Goal: Communication & Community: Share content

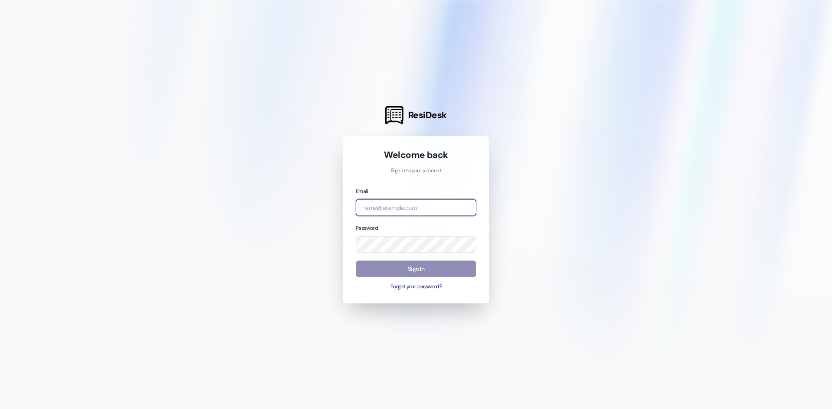
type input "[PERSON_NAME][EMAIL_ADDRESS][DOMAIN_NAME]"
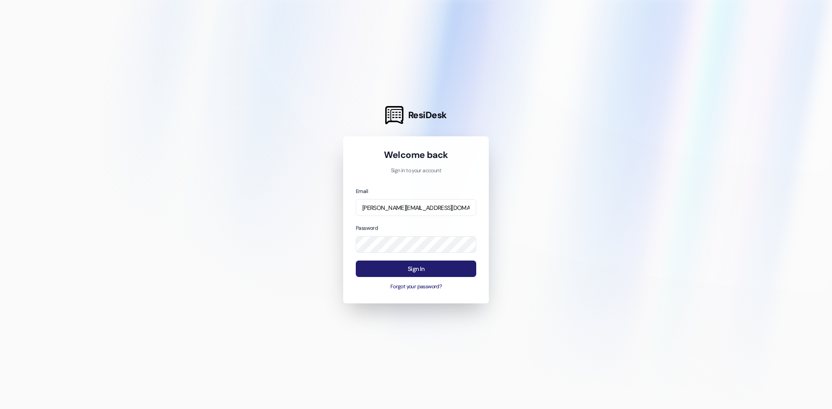
click at [410, 268] on button "Sign In" at bounding box center [416, 269] width 120 height 17
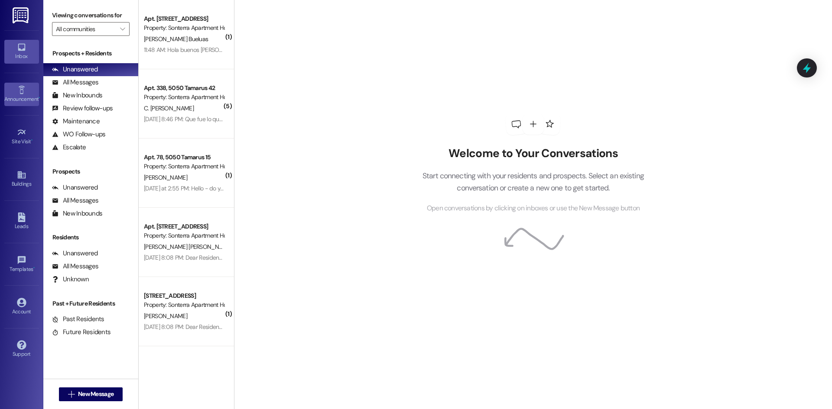
click at [9, 103] on div "Announcement •" at bounding box center [21, 99] width 43 height 9
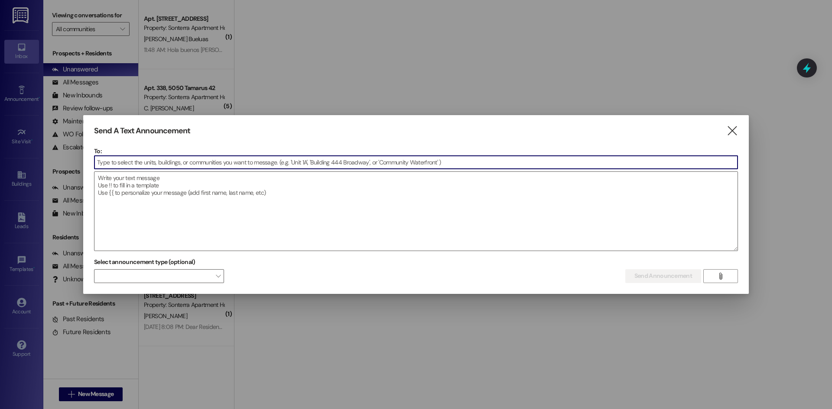
click at [139, 161] on input at bounding box center [415, 162] width 643 height 13
type input "d"
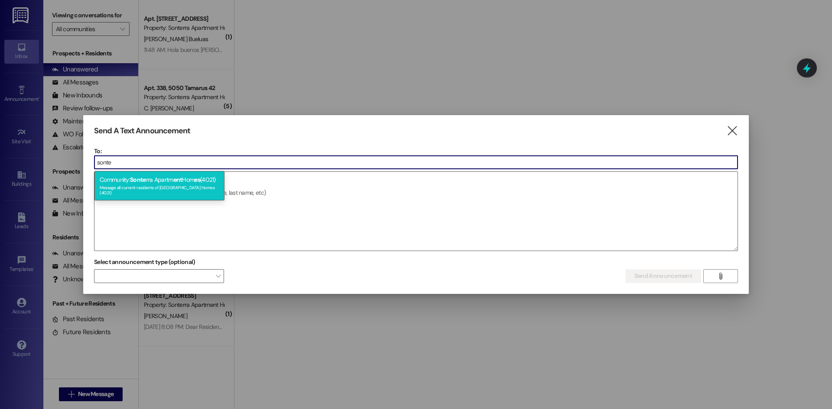
type input "sonte"
click at [133, 191] on div "Message all current residents of [GEOGRAPHIC_DATA] Homes (4021)" at bounding box center [160, 189] width 120 height 12
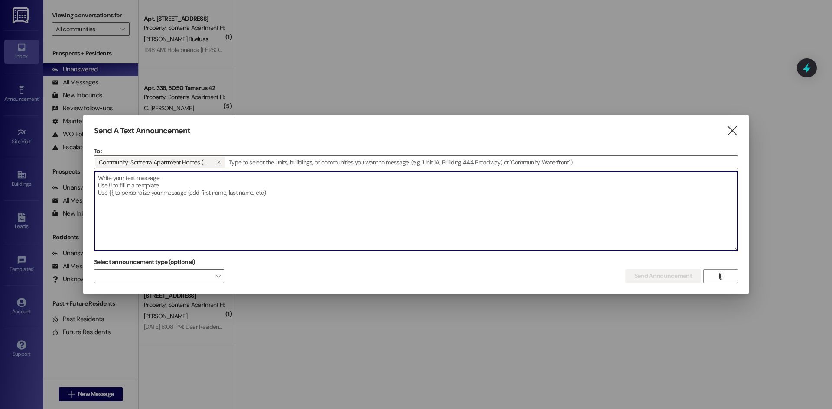
click at [156, 188] on textarea at bounding box center [415, 211] width 643 height 79
type textarea "C"
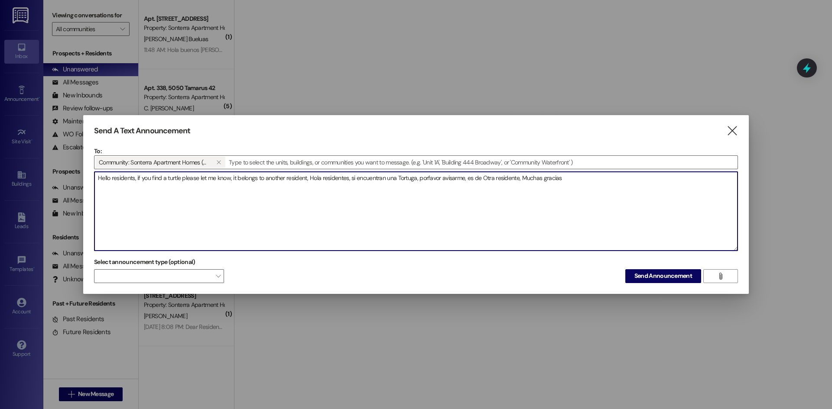
click at [306, 181] on textarea "Hello residents, if you find a turtle please let me know, it belongs to another…" at bounding box center [415, 211] width 643 height 79
click at [355, 185] on textarea "Hello residents, if you find a turtle please let me know, it belongs to another…" at bounding box center [415, 211] width 643 height 79
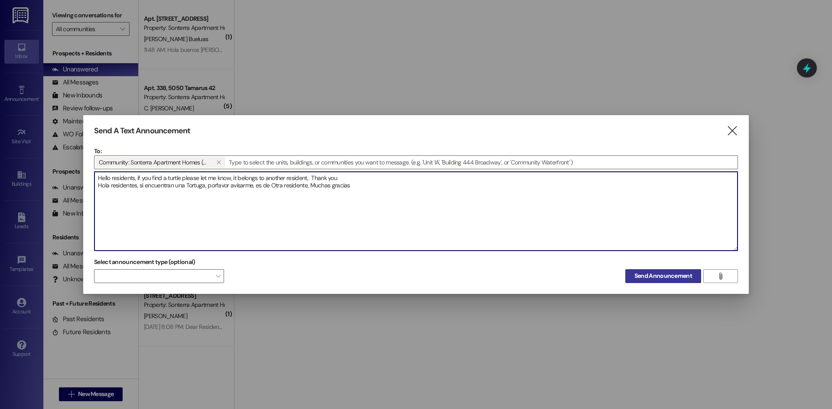
type textarea "Hello residents, if you find a turtle please let me know, it belongs to another…"
click at [663, 276] on span "Send Announcement" at bounding box center [663, 276] width 58 height 9
